Goal: Information Seeking & Learning: Learn about a topic

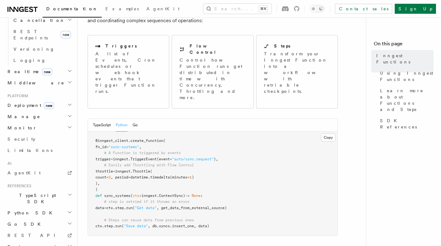
scroll to position [60, 0]
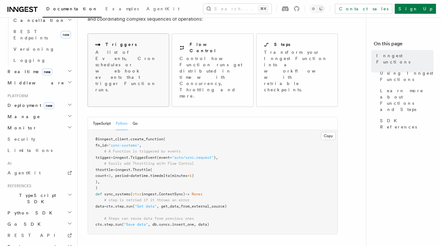
click at [120, 60] on p "A list of Events, Cron schedules or webhook events that trigger Function runs." at bounding box center [128, 71] width 66 height 44
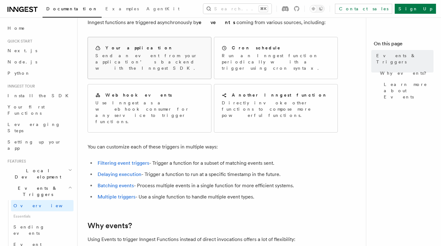
scroll to position [40, 0]
click at [112, 171] on link "Delaying execution" at bounding box center [120, 174] width 44 height 6
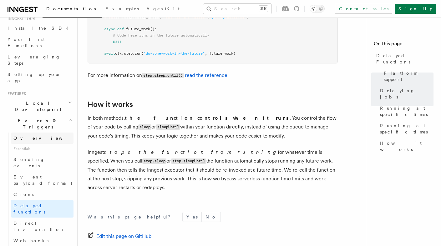
scroll to position [69, 0]
click at [41, 220] on span "Direct invocation" at bounding box center [38, 225] width 51 height 11
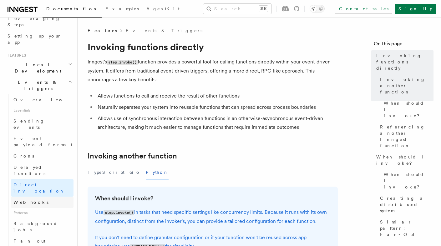
scroll to position [125, 0]
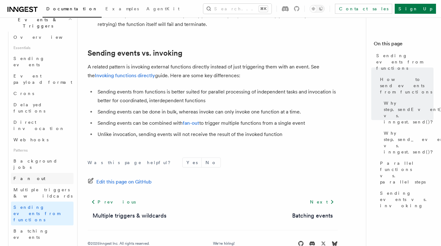
scroll to position [169, 0]
click at [30, 158] on span "Background jobs" at bounding box center [35, 163] width 44 height 11
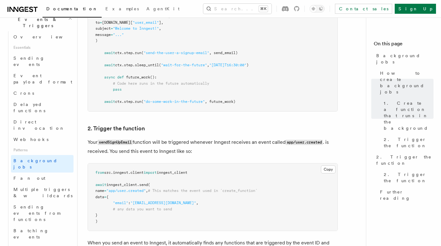
scroll to position [440, 0]
click at [44, 173] on link "Fan out" at bounding box center [42, 178] width 63 height 11
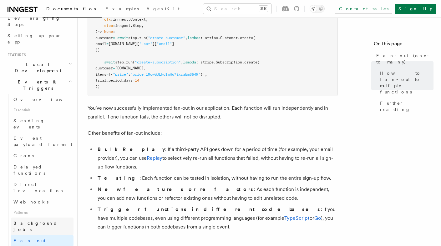
scroll to position [105, 0]
click at [32, 119] on span "Sending events" at bounding box center [28, 124] width 31 height 11
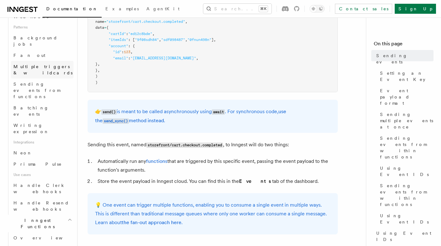
scroll to position [296, 0]
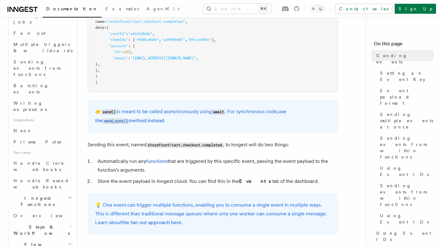
scroll to position [315, 0]
click at [39, 223] on span "Steps & Workflows" at bounding box center [40, 229] width 59 height 13
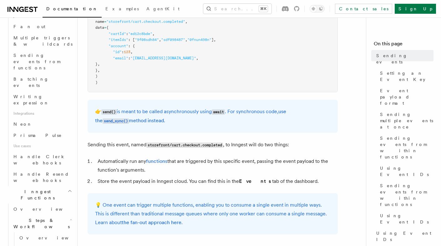
scroll to position [321, 0]
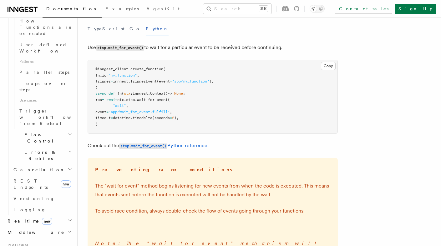
scroll to position [78, 0]
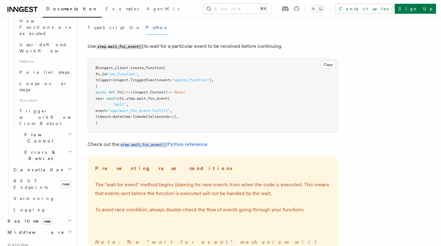
drag, startPoint x: 123, startPoint y: 122, endPoint x: 86, endPoint y: 97, distance: 44.6
click at [86, 97] on div "Features Inngest Functions Steps & Workflows Wait for an Event One step method …" at bounding box center [240, 162] width 324 height 481
copy code "res = await ctx . step . wait_for_event ( "wait" , event = "app/wait_for_event.…"
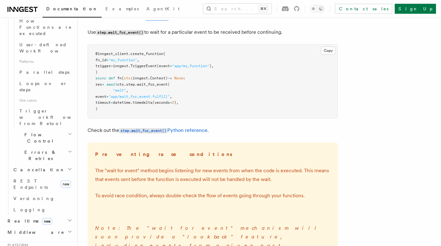
scroll to position [84, 0]
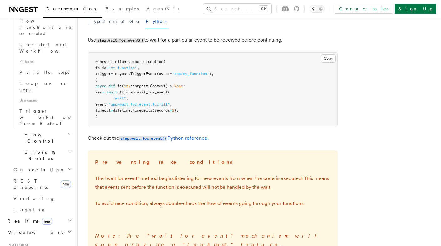
click at [99, 41] on code "step.wait_for_event()" at bounding box center [120, 40] width 48 height 5
drag, startPoint x: 111, startPoint y: 115, endPoint x: 88, endPoint y: 63, distance: 57.2
click at [88, 63] on pre "@inngest_client . create_function ( fn_id = "my_function" , trigger = inngest. …" at bounding box center [213, 90] width 250 height 74
copy code "@inngest_client . create_function ( fn_id = "my_function" , trigger = inngest. …"
click at [134, 136] on code "step.wait_for_event()" at bounding box center [143, 138] width 48 height 5
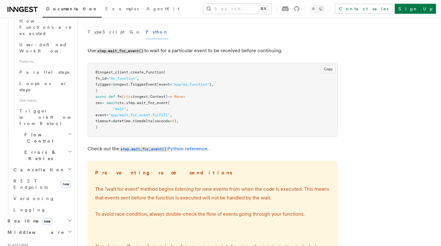
scroll to position [325, 0]
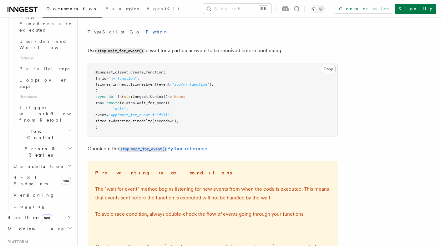
click at [19, 215] on span "Realtime new" at bounding box center [28, 218] width 47 height 6
click at [26, 227] on span "Overview" at bounding box center [45, 229] width 64 height 5
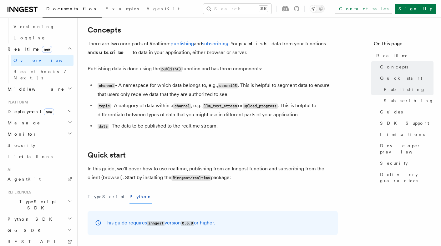
scroll to position [141, 0]
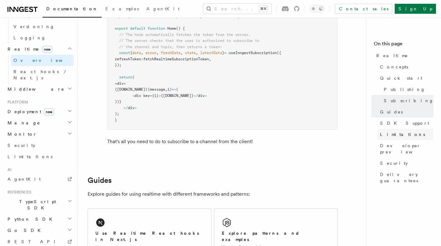
click at [397, 135] on span "Limitations" at bounding box center [402, 134] width 45 height 6
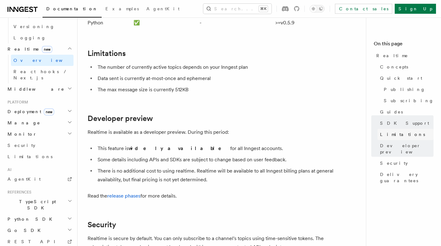
scroll to position [1423, 0]
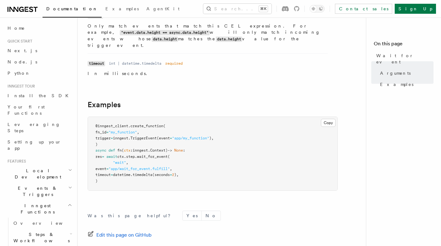
scroll to position [174, 0]
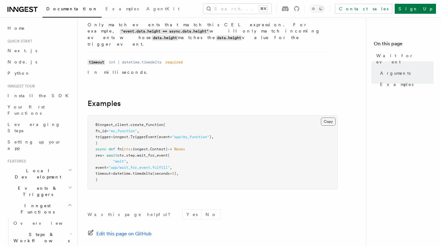
click at [328, 118] on button "Copy Copied" at bounding box center [328, 122] width 15 height 8
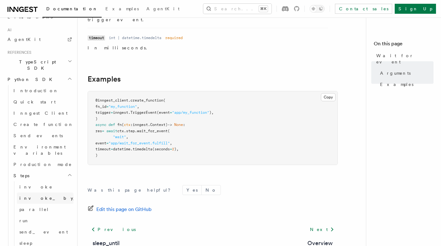
scroll to position [402, 0]
click at [25, 183] on span "invoke" at bounding box center [35, 185] width 33 height 5
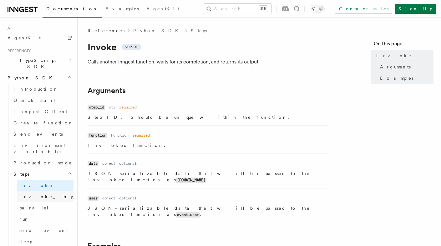
click at [29, 194] on span "invoke_by_id" at bounding box center [55, 196] width 73 height 5
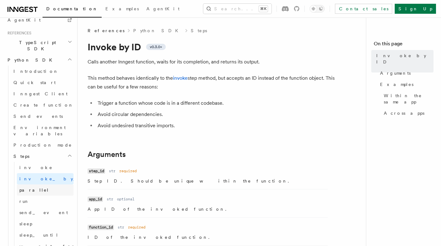
scroll to position [423, 0]
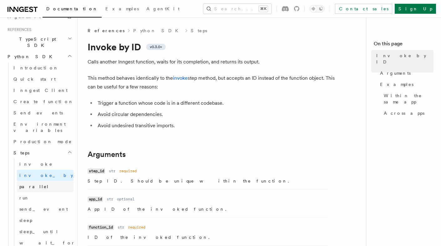
click at [43, 181] on link "parallel" at bounding box center [45, 186] width 57 height 11
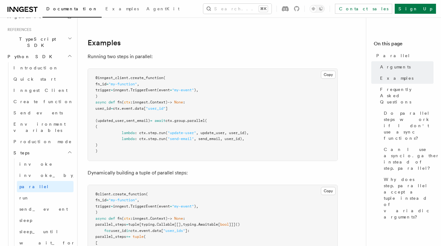
scroll to position [119, 0]
